Goal: Find specific page/section: Find specific page/section

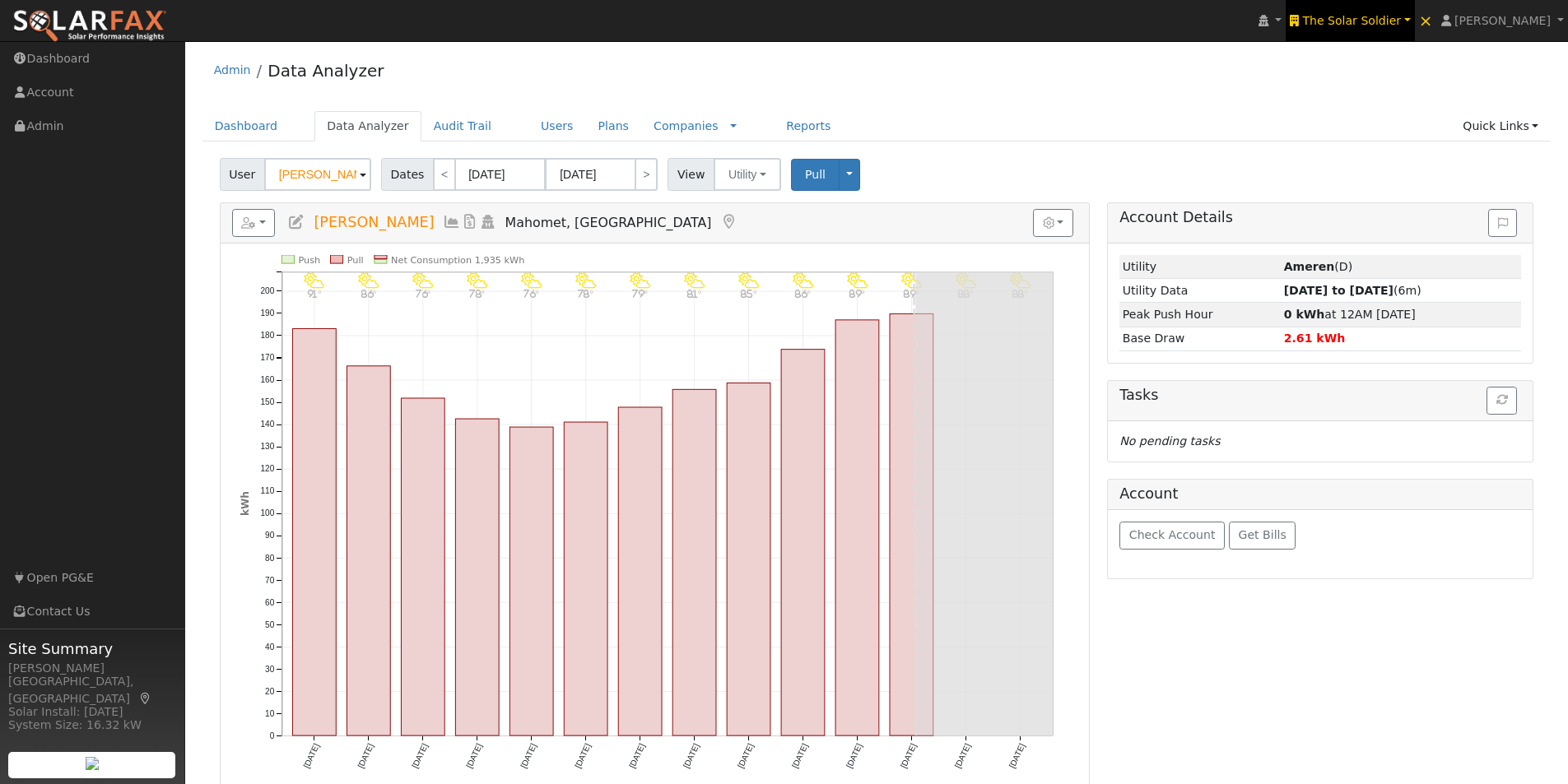
click at [1401, 21] on span "The Solar Soldier" at bounding box center [1351, 20] width 99 height 14
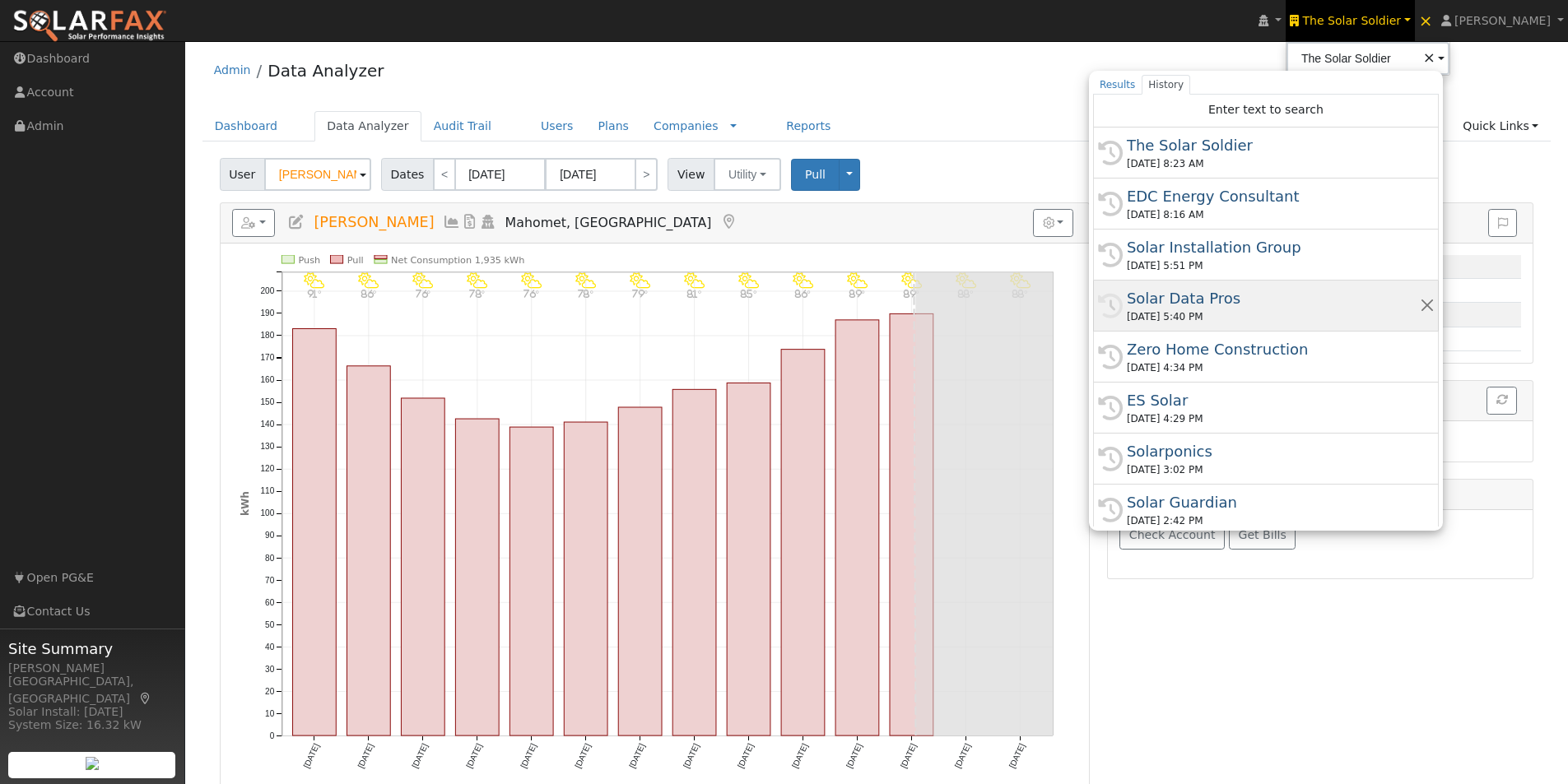
click at [1181, 296] on div "Solar Data Pros" at bounding box center [1273, 298] width 293 height 22
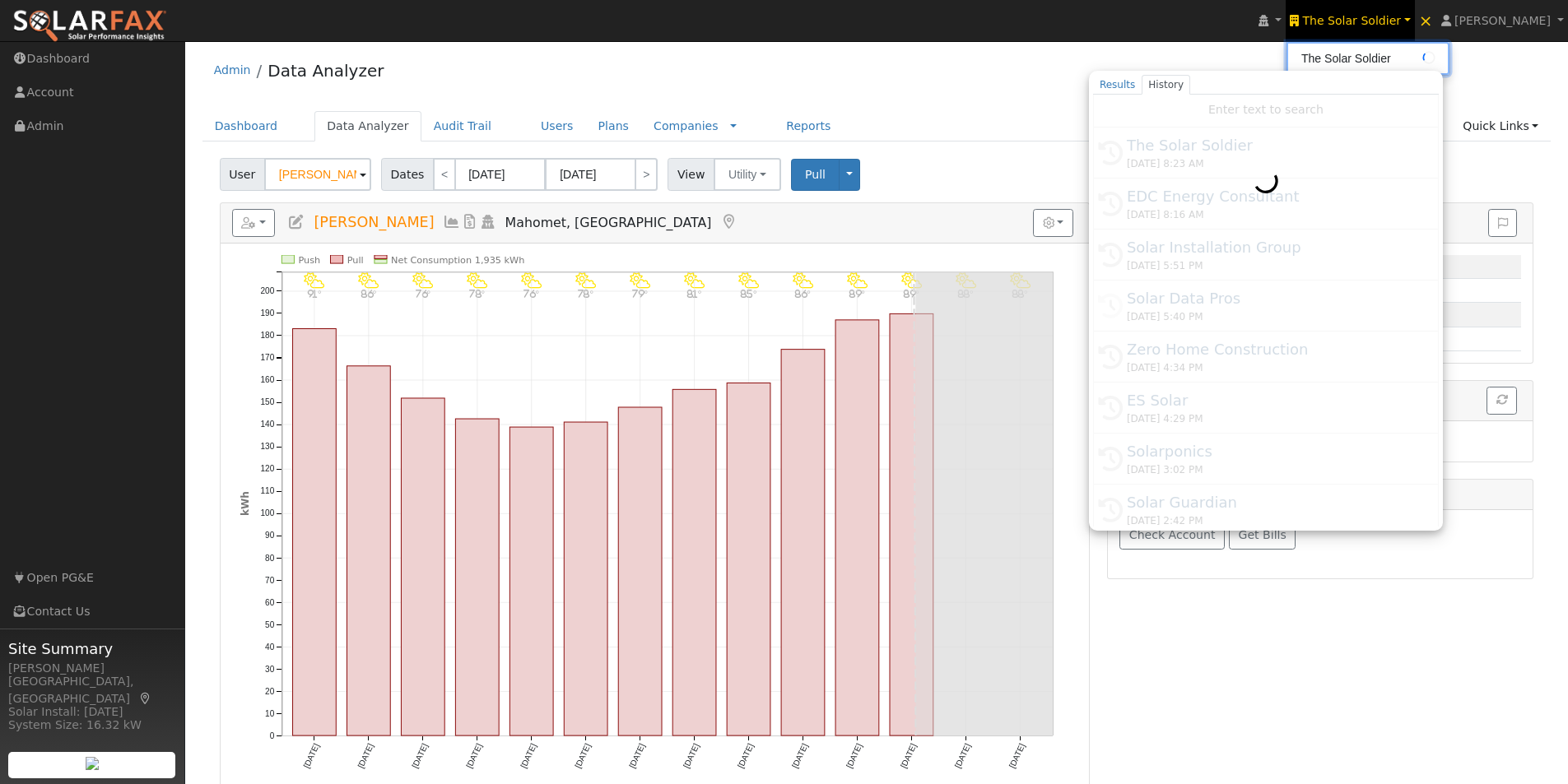
type input "Solar Data Pros"
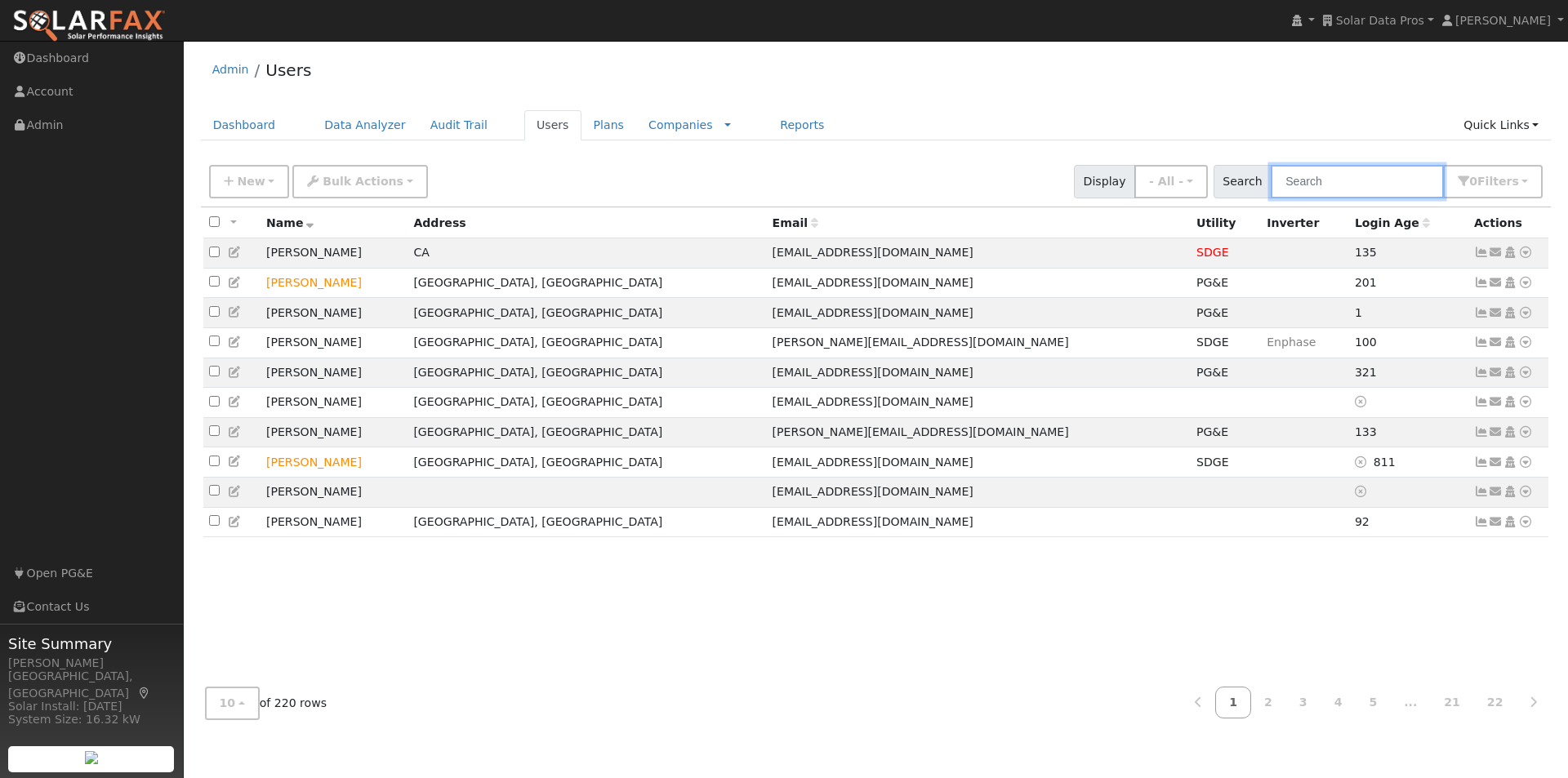
click at [1353, 169] on input "text" at bounding box center [1357, 182] width 173 height 34
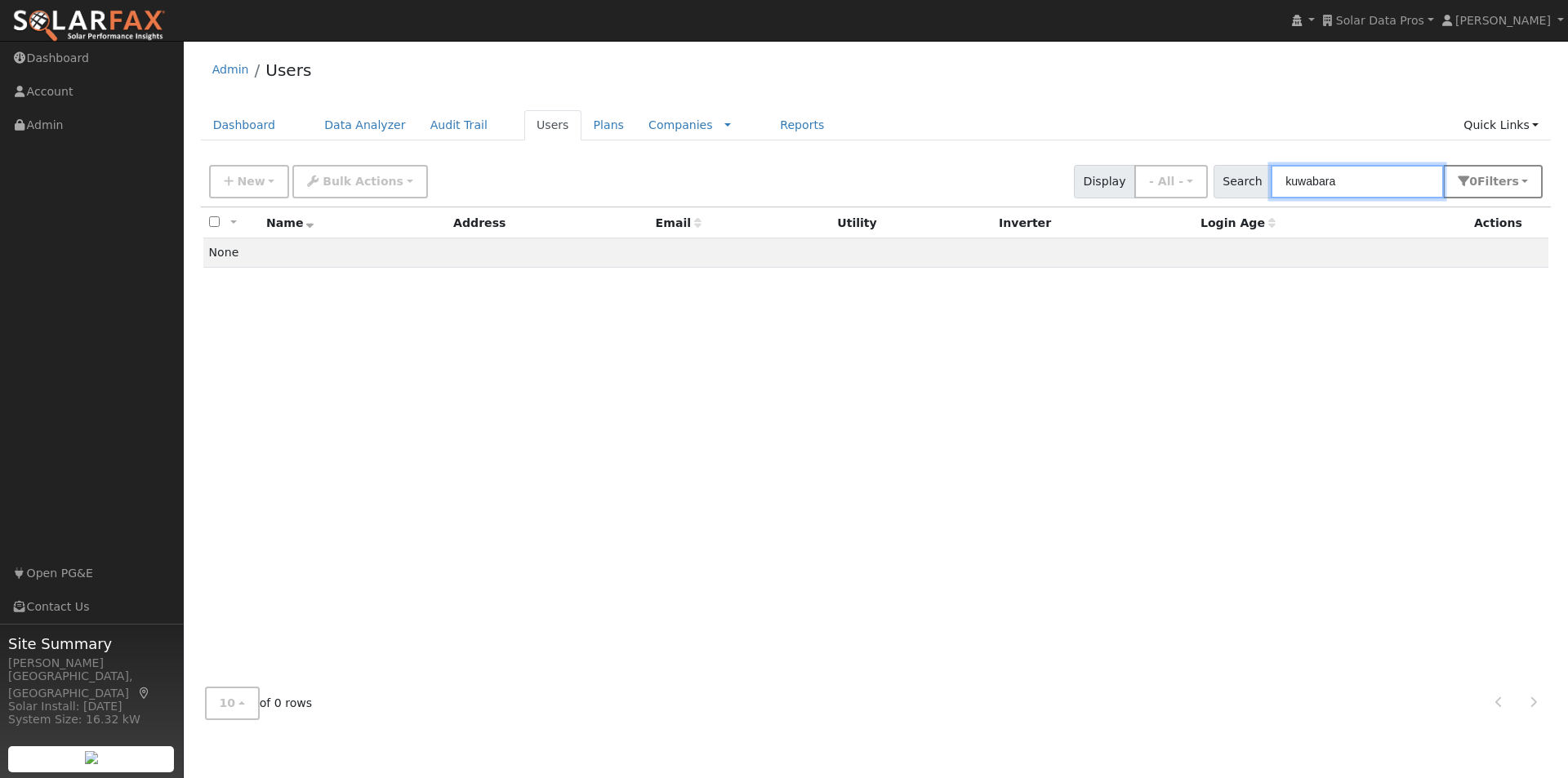
type input "kuwabara"
click at [1508, 187] on span "Filter s" at bounding box center [1497, 181] width 41 height 13
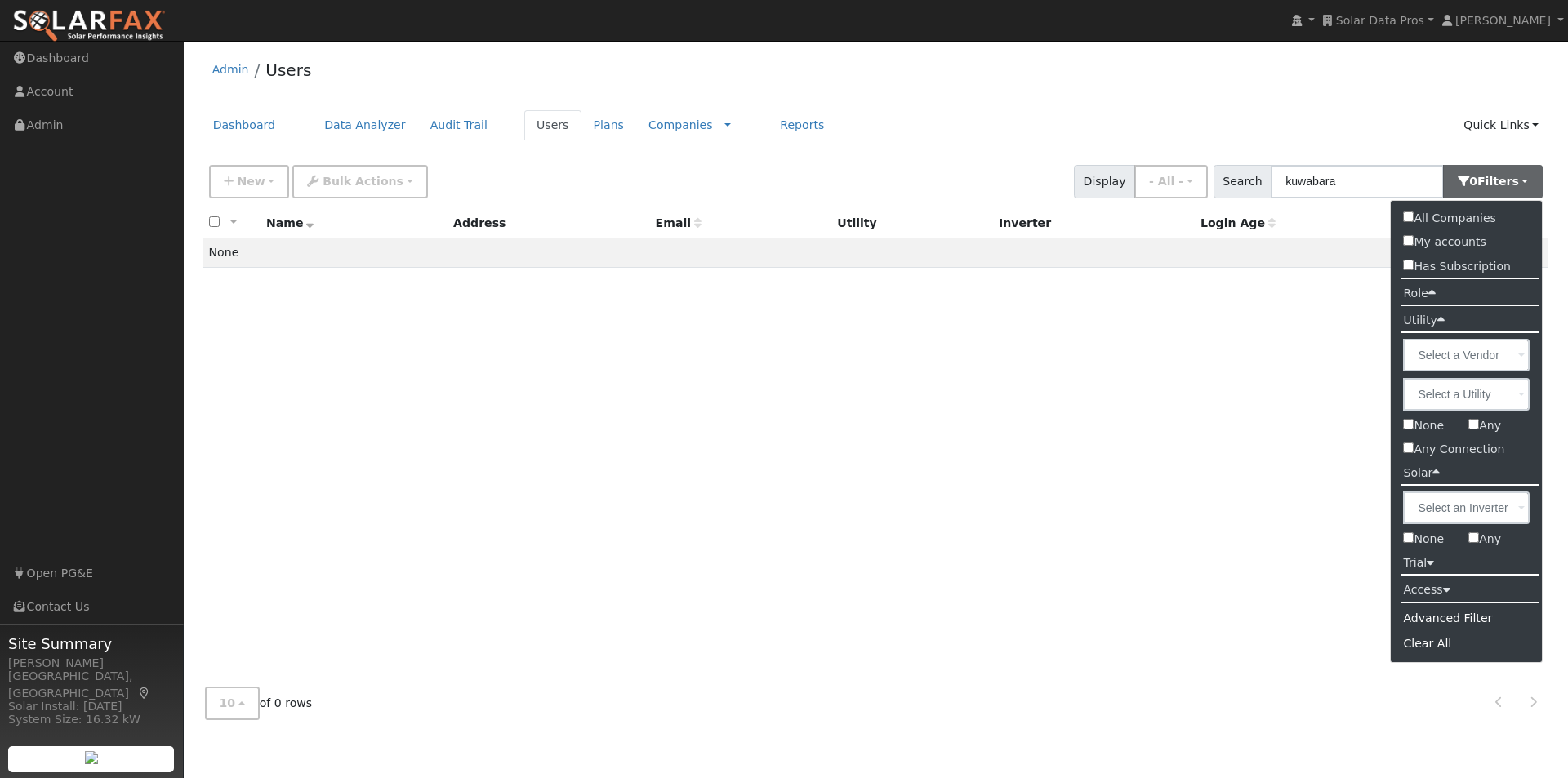
click at [1410, 213] on input "All Companies" at bounding box center [1408, 217] width 11 height 11
checkbox input "true"
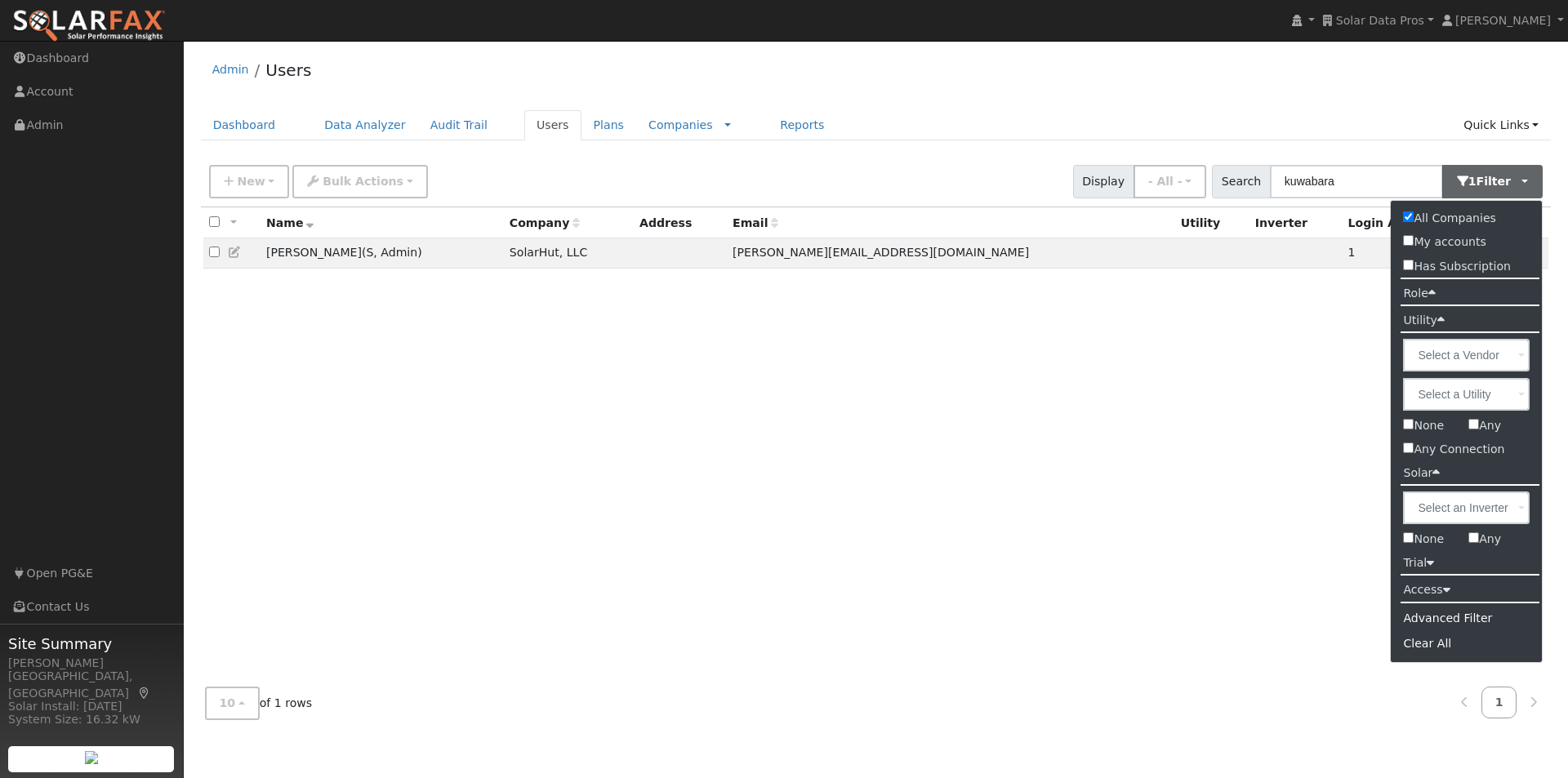
click at [928, 128] on ul "Dashboard Data Analyzer Audit Trail Users Plans Companies Rate Schedules Compan…" at bounding box center [875, 126] width 1351 height 30
